Goal: Information Seeking & Learning: Learn about a topic

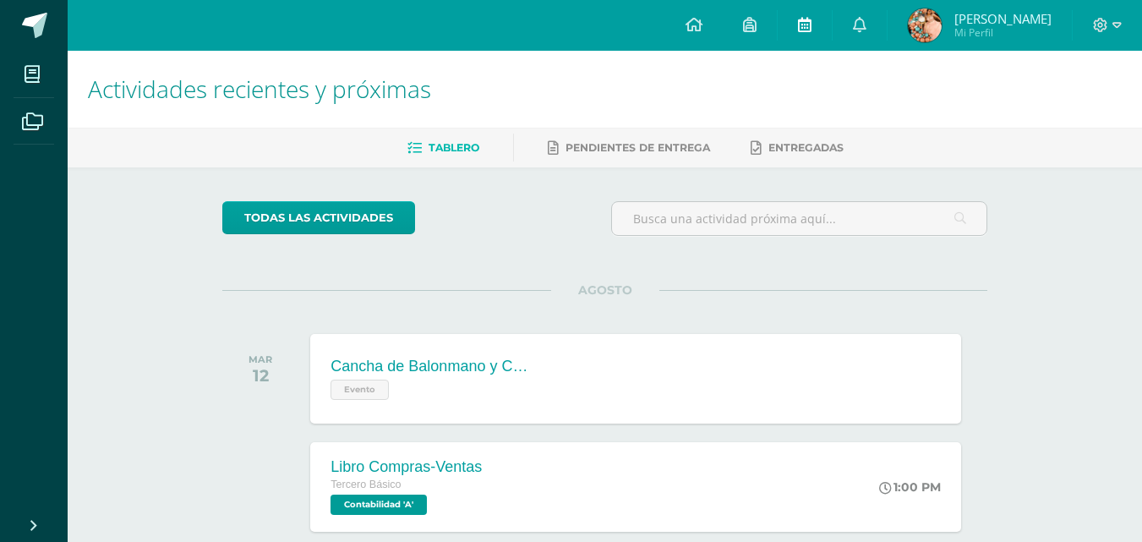
click at [812, 26] on icon at bounding box center [805, 24] width 14 height 15
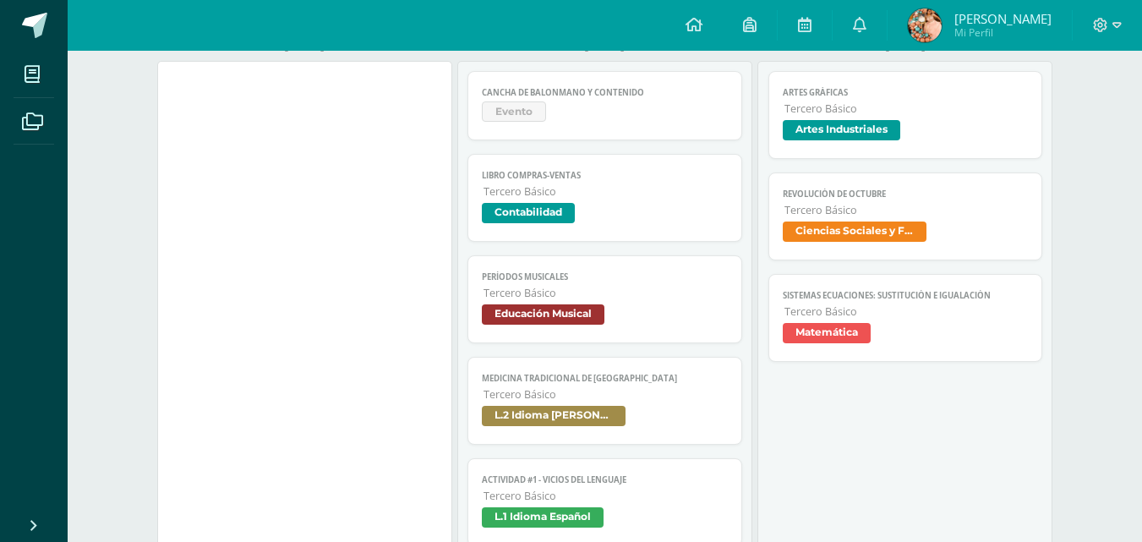
scroll to position [279, 0]
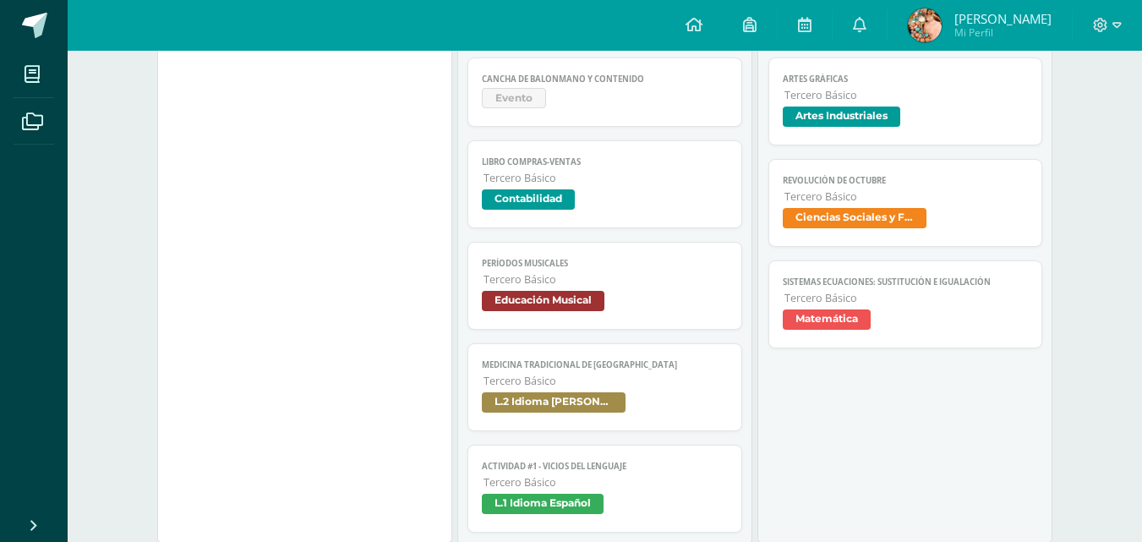
click at [652, 95] on span "Evento" at bounding box center [605, 100] width 246 height 25
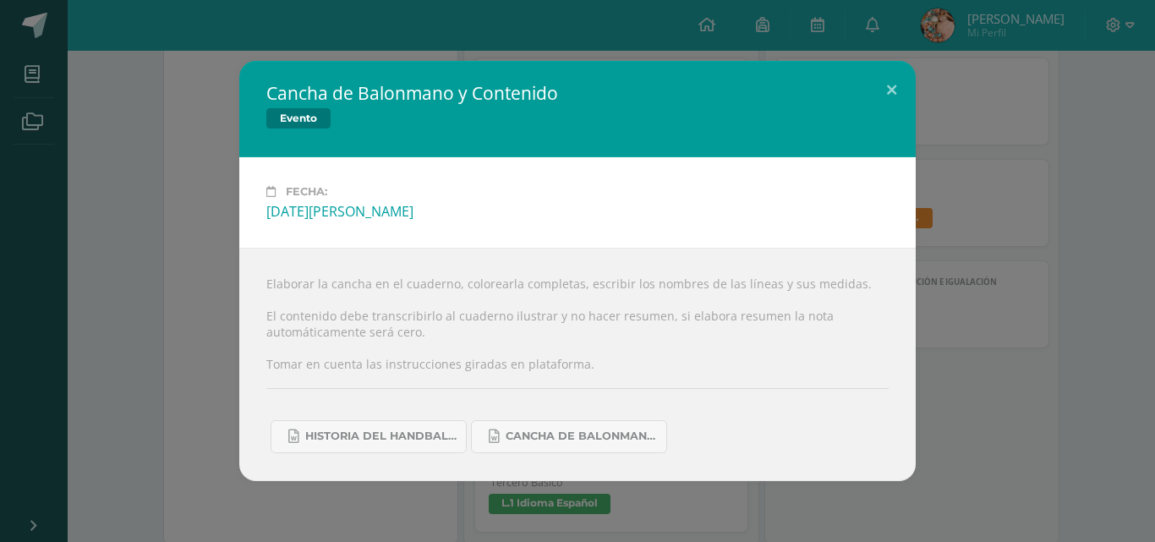
click at [459, 497] on div "Cancha de Balonmano y Contenido Evento Fecha: [DATE][PERSON_NAME] Elaborar la c…" at bounding box center [577, 271] width 1155 height 542
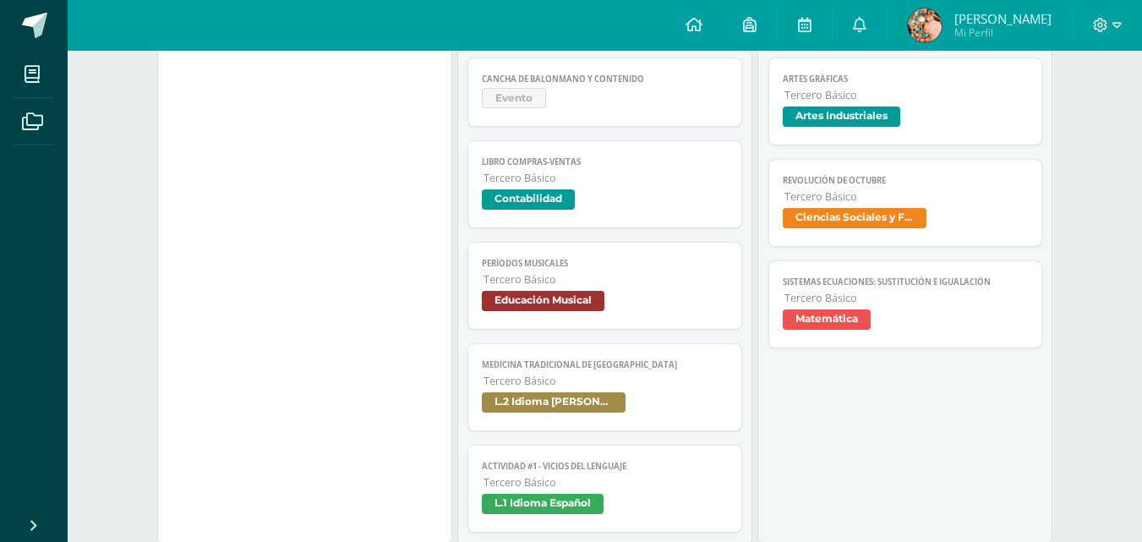
click at [550, 101] on span "Evento" at bounding box center [605, 100] width 246 height 25
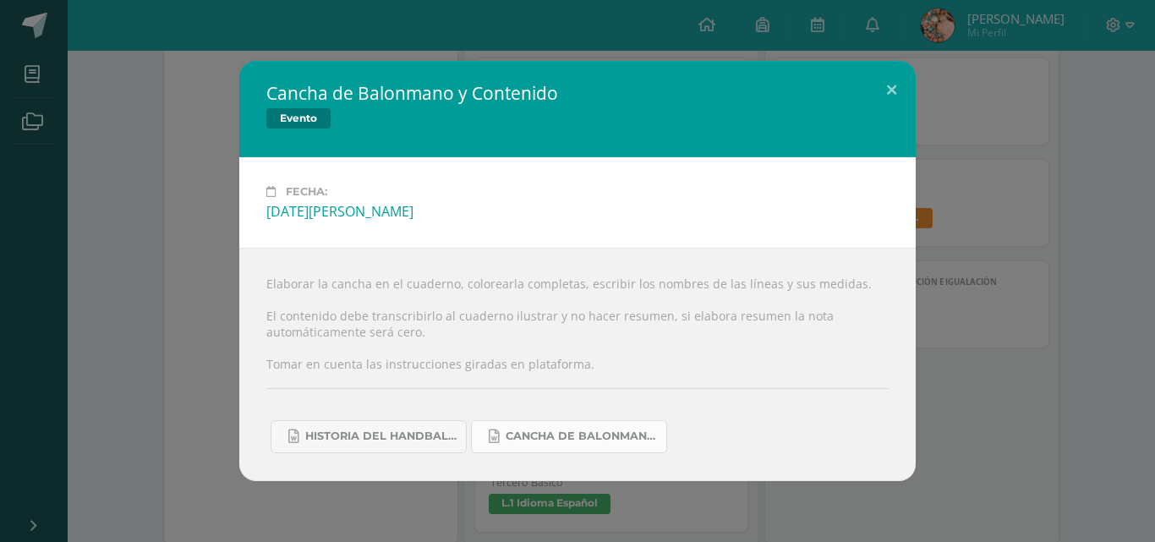
click at [588, 434] on span "Cancha de Balonmano.docx" at bounding box center [582, 437] width 152 height 14
click at [372, 452] on link "Historia del handball.docx" at bounding box center [369, 436] width 196 height 33
click at [131, 249] on div "Cancha de Balonmano y Contenido Evento Fecha: [DATE][PERSON_NAME] Elaborar la c…" at bounding box center [577, 270] width 1141 height 419
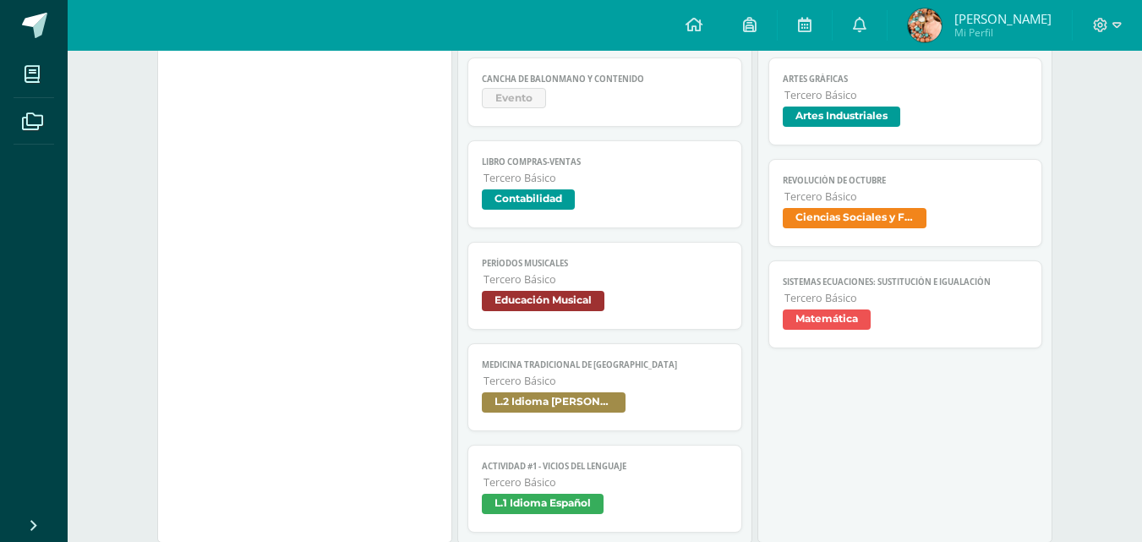
click at [503, 190] on span "Contabilidad" at bounding box center [528, 199] width 93 height 20
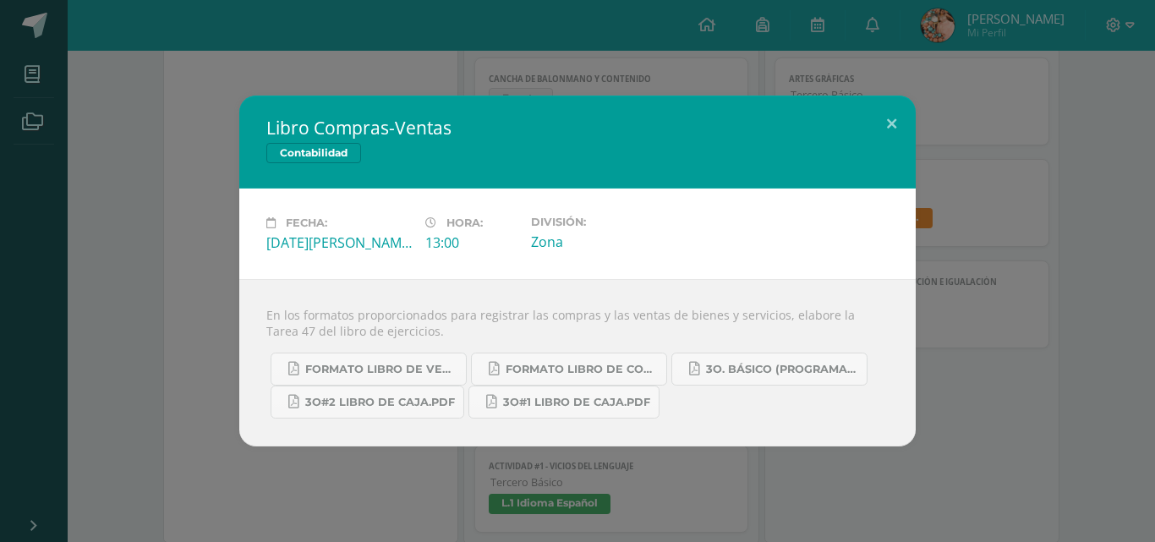
click at [1087, 226] on div "Libro Compras-Ventas Contabilidad Fecha: [DATE][PERSON_NAME] Hora: 13:00 Divisi…" at bounding box center [577, 271] width 1141 height 351
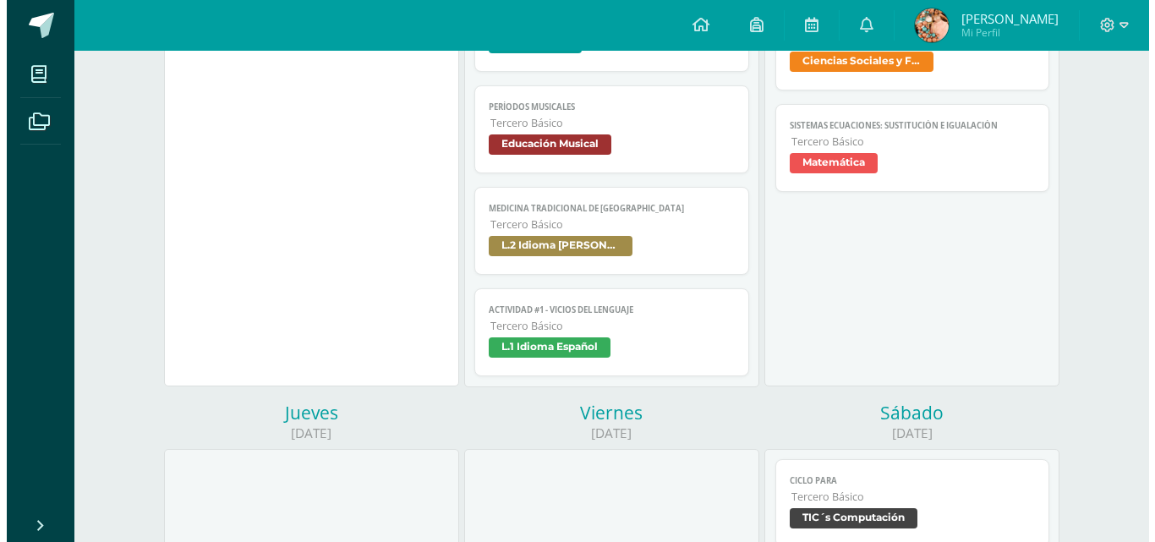
scroll to position [448, 0]
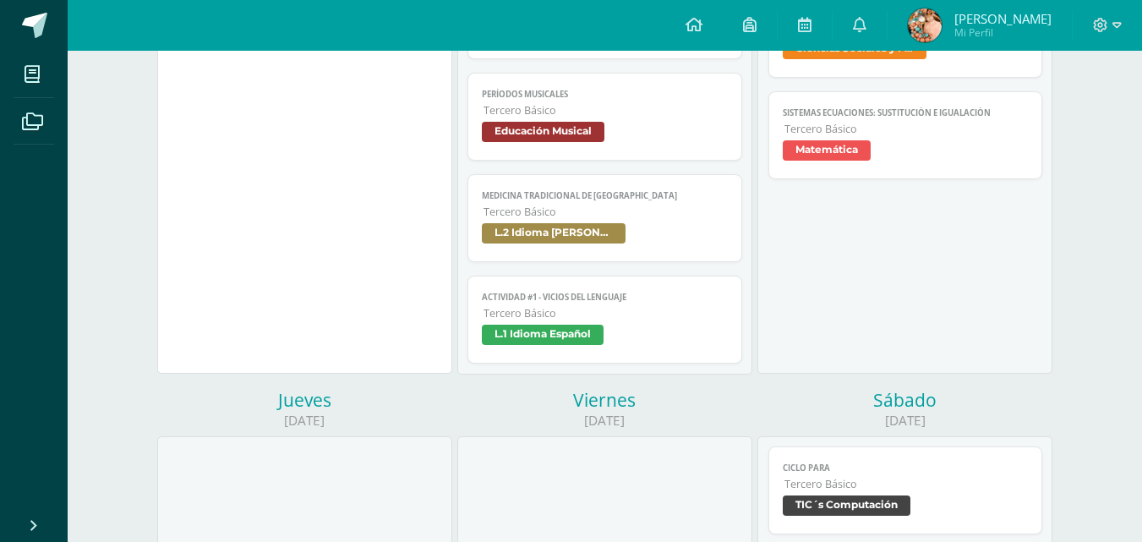
click at [554, 93] on span "Períodos musicales" at bounding box center [605, 94] width 246 height 11
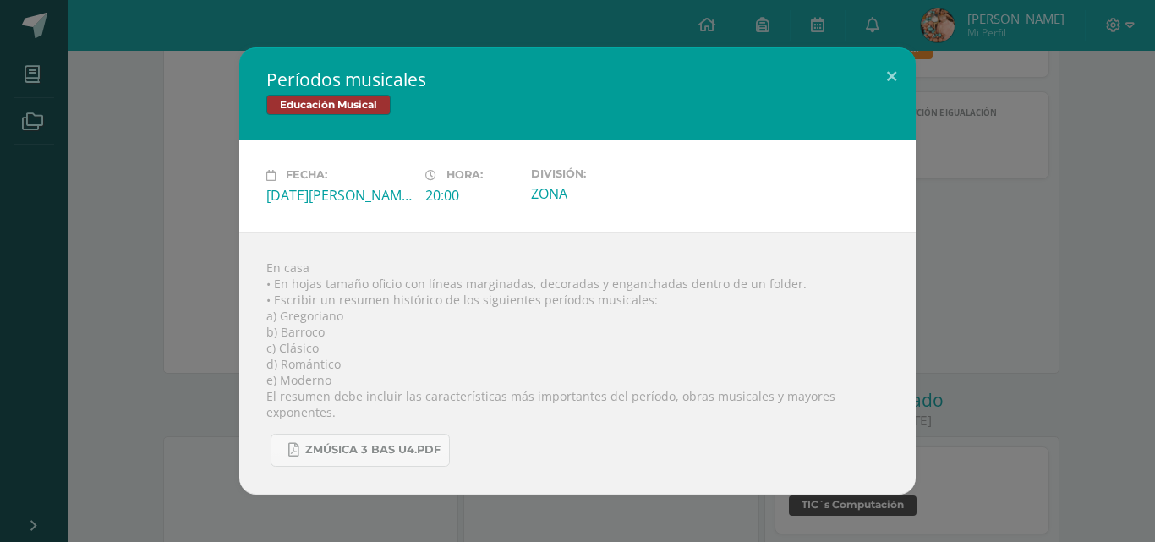
click at [196, 260] on div "Períodos musicales Educación Musical Fecha: [DATE][PERSON_NAME] Hora: 20:00 Div…" at bounding box center [577, 270] width 1141 height 446
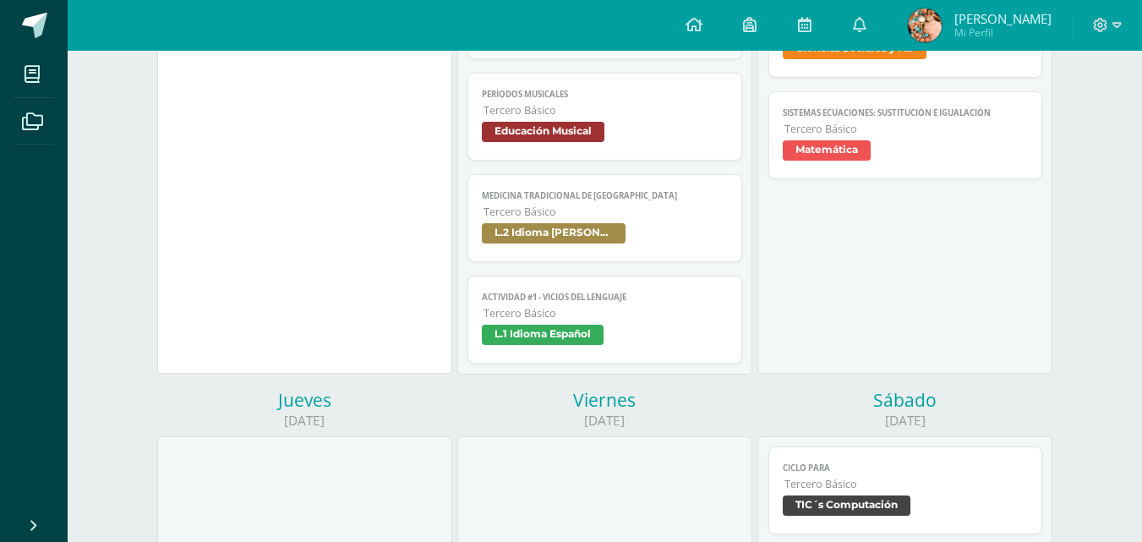
click at [556, 222] on link "Medicina tradicional de [GEOGRAPHIC_DATA] Tercero Básico L.2 Idioma [PERSON_NAM…" at bounding box center [605, 218] width 275 height 88
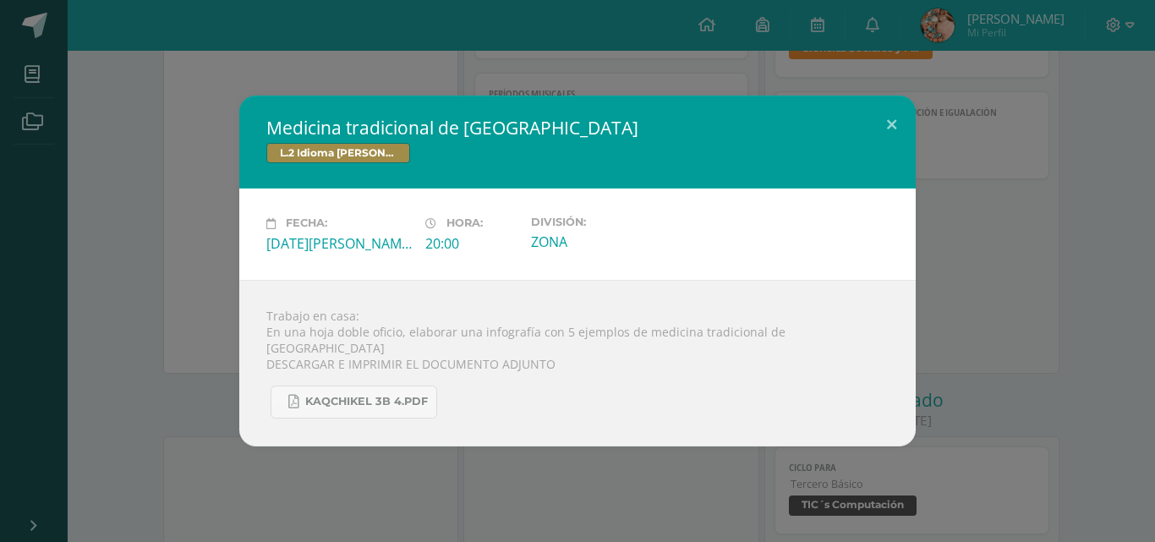
click at [194, 275] on div "Medicina tradicional de [GEOGRAPHIC_DATA] L.2 Idioma [PERSON_NAME] Fecha: [DATE…" at bounding box center [577, 271] width 1141 height 350
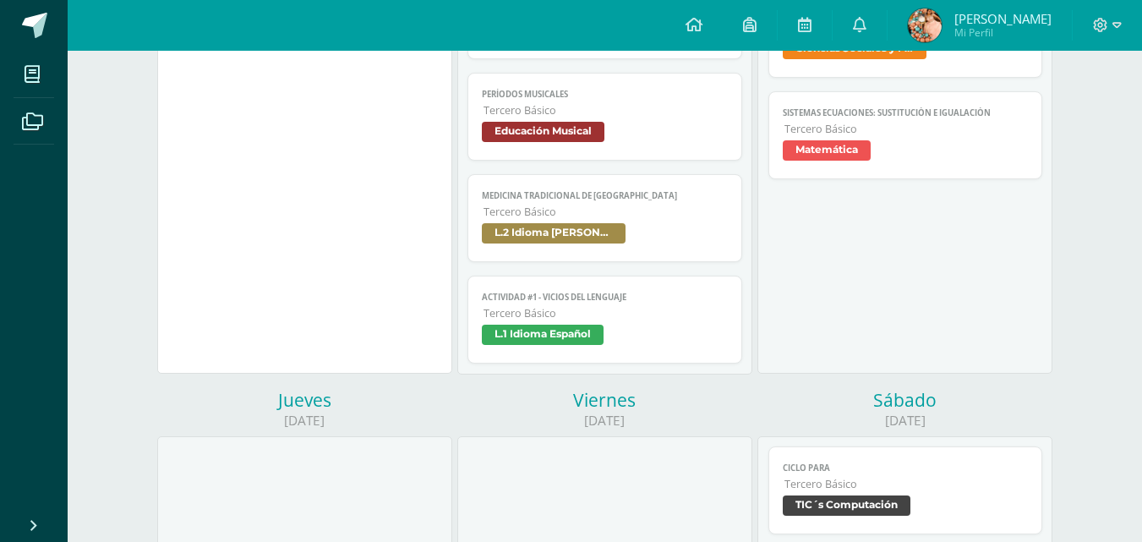
click at [554, 321] on link "Actividad #1 - Vicios del LenguaJe Tercero Básico L.1 Idioma Español" at bounding box center [605, 320] width 275 height 88
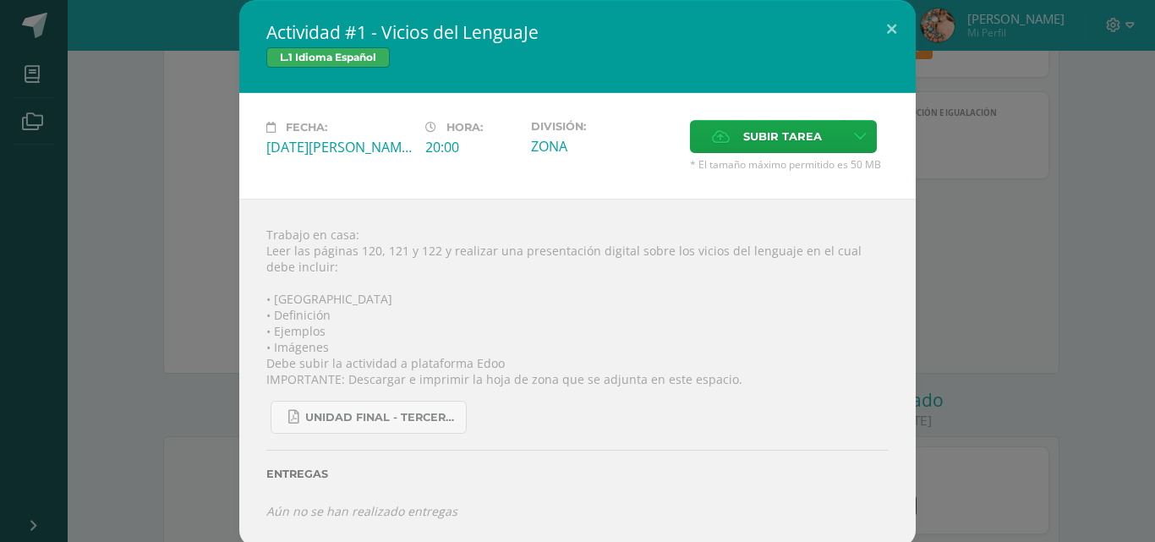
click at [159, 254] on div "Actividad #1 - Vicios del LenguaJe L.1 Idioma Español Fecha: [DATE][PERSON_NAME…" at bounding box center [577, 273] width 1141 height 547
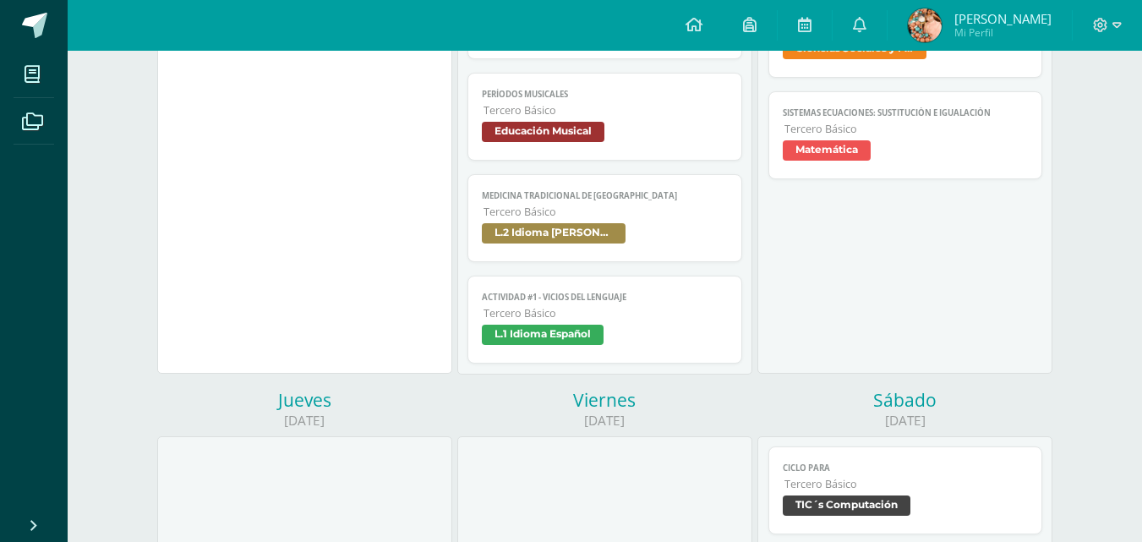
click at [544, 225] on span "L.2 Idioma [PERSON_NAME]" at bounding box center [554, 233] width 144 height 20
